Goal: Navigation & Orientation: Find specific page/section

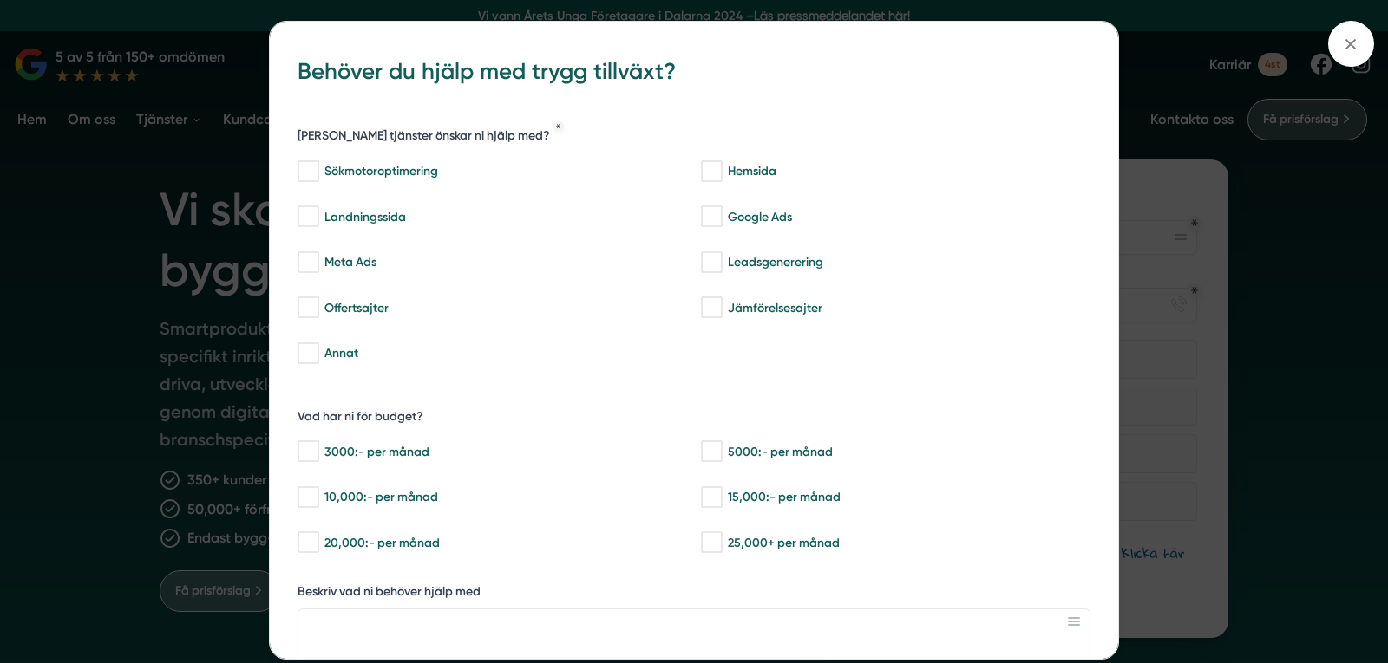
click at [1158, 88] on div "bbc9b822-b2c6-488a-ab3e-9a2d59e49c7c Behöver du hjälp med trygg tillväxt? Vilka…" at bounding box center [694, 331] width 1388 height 663
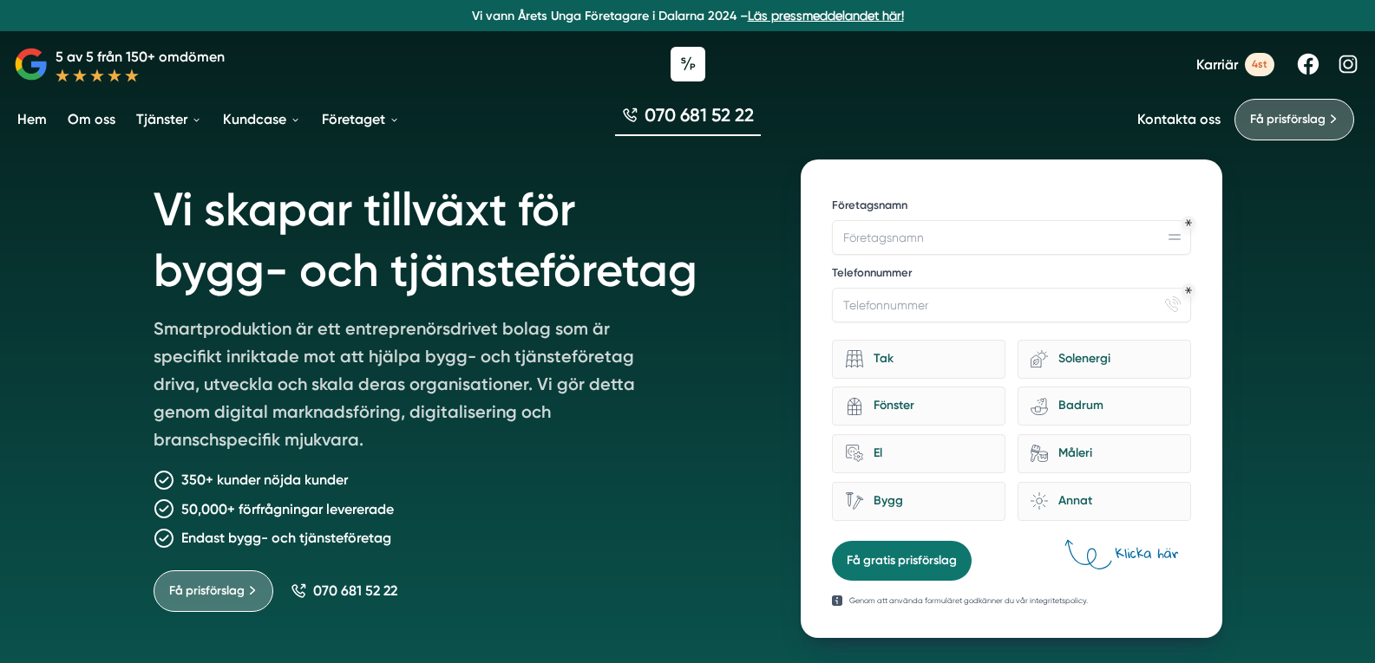
click at [98, 113] on link "Om oss" at bounding box center [91, 119] width 55 height 44
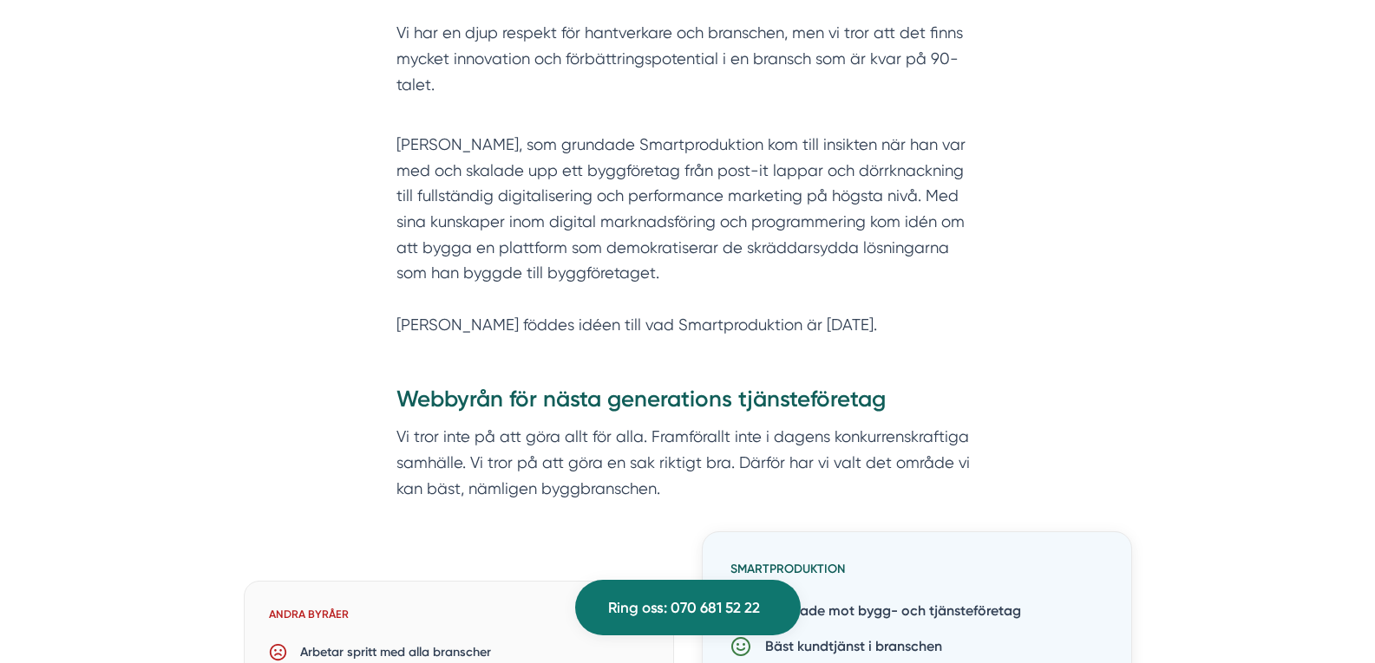
scroll to position [867, 0]
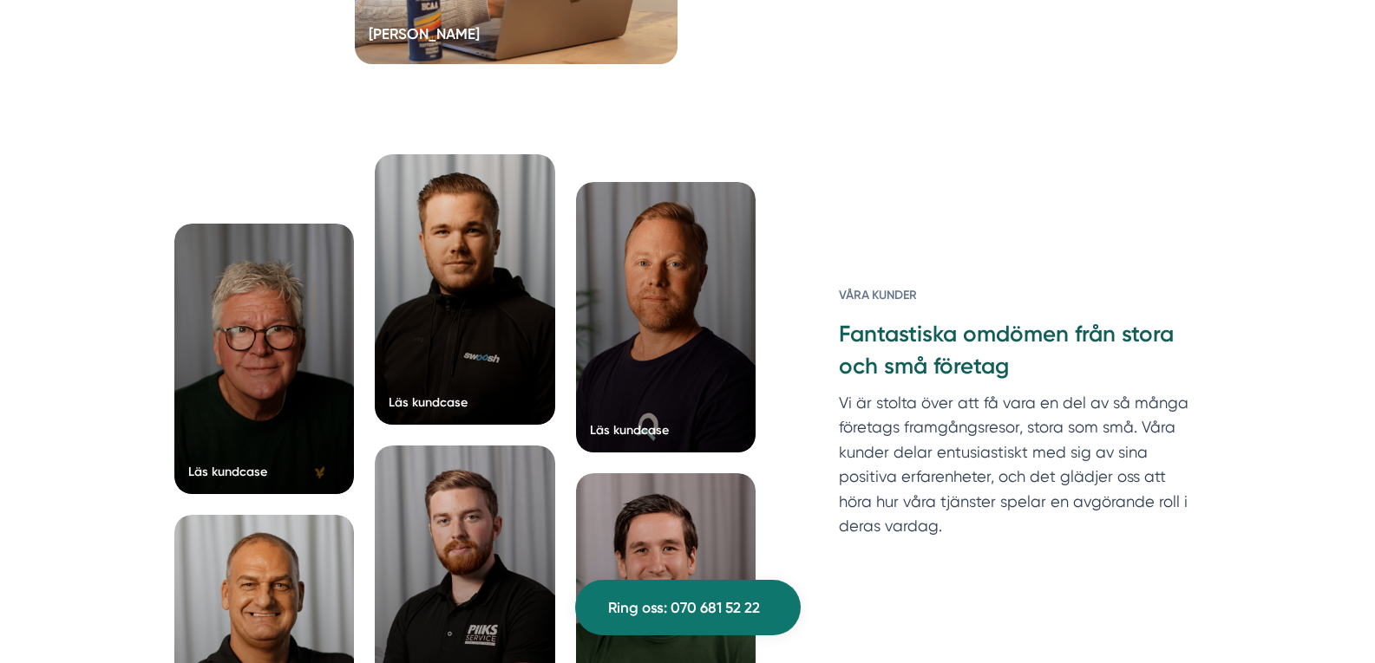
scroll to position [4181, 0]
